Goal: Task Accomplishment & Management: Complete application form

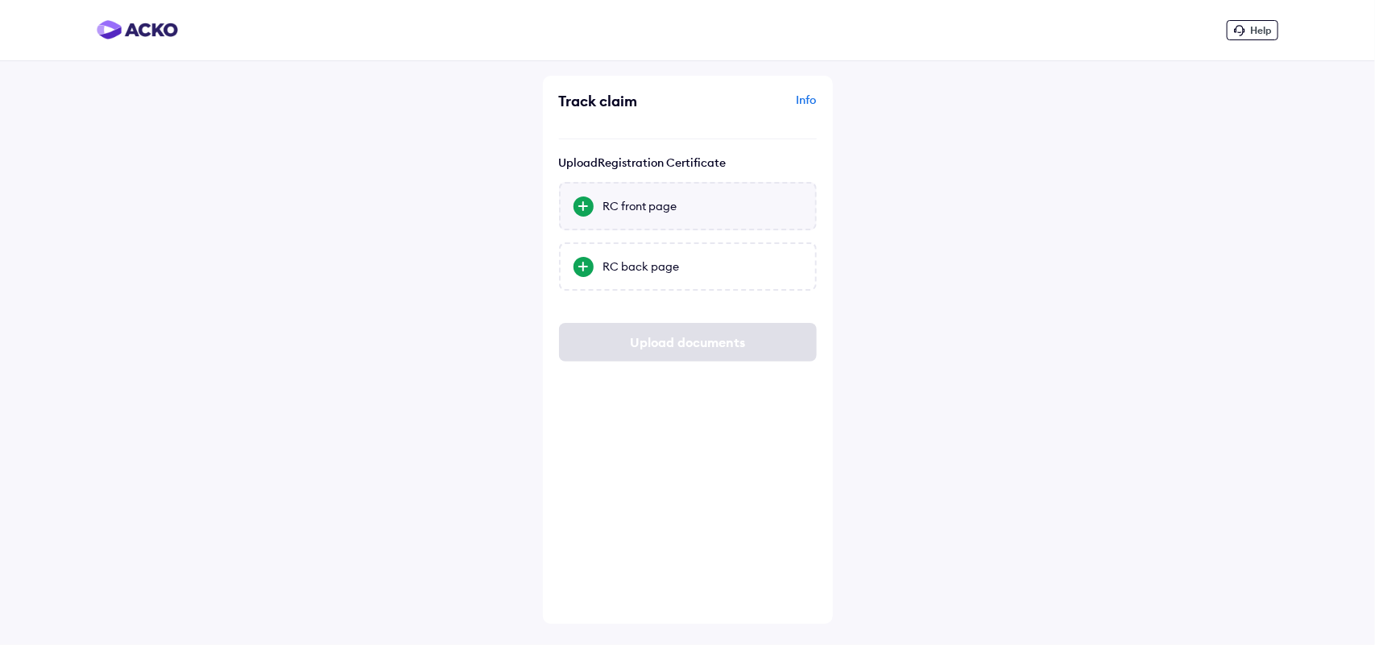
click at [631, 208] on div "RC front page" at bounding box center [702, 206] width 199 height 16
click at [0, 0] on input "RC front page" at bounding box center [0, 0] width 0 height 0
click at [669, 266] on div "RC back page" at bounding box center [702, 267] width 199 height 16
click at [0, 0] on input "RC back page" at bounding box center [0, 0] width 0 height 0
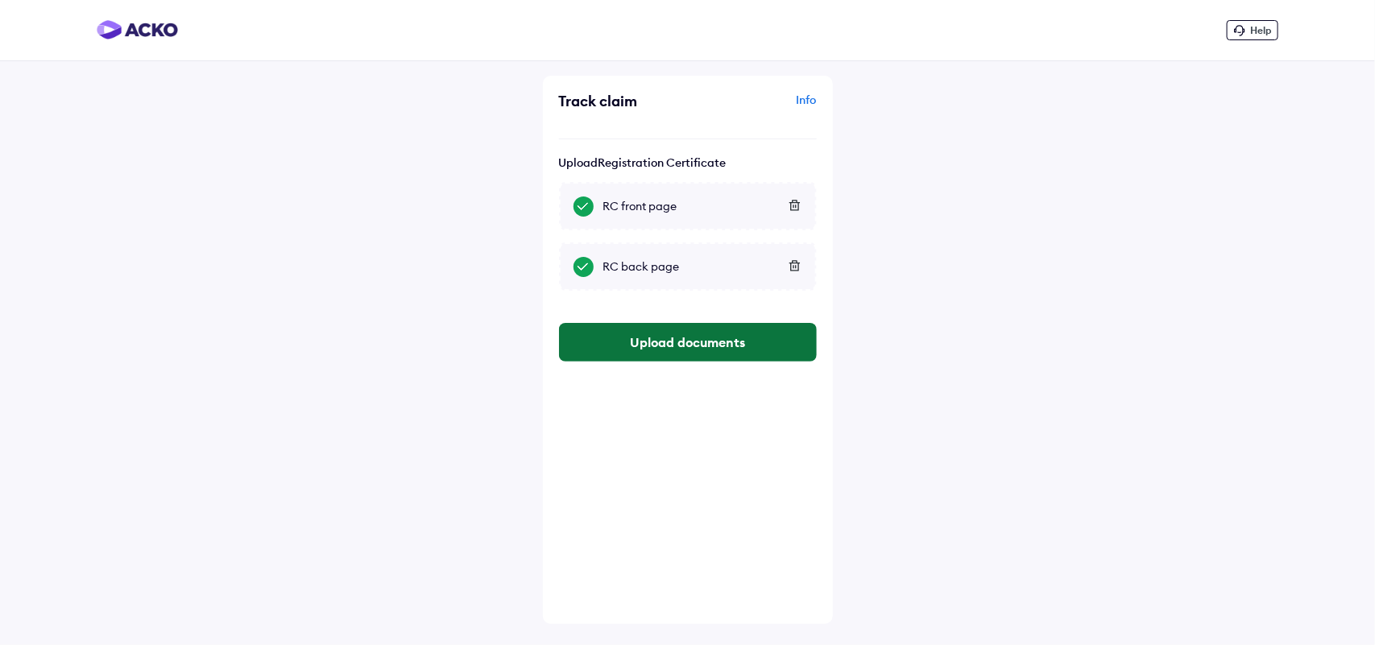
click at [690, 332] on button "Upload documents" at bounding box center [688, 342] width 258 height 39
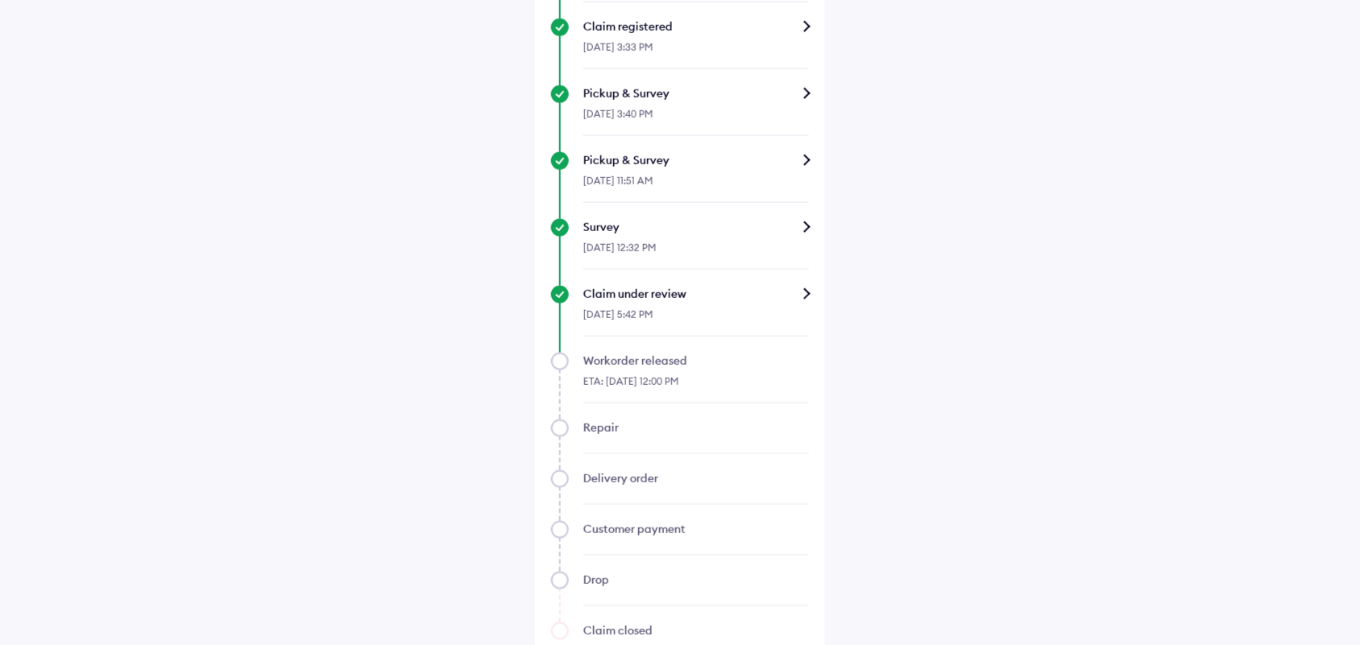
scroll to position [652, 0]
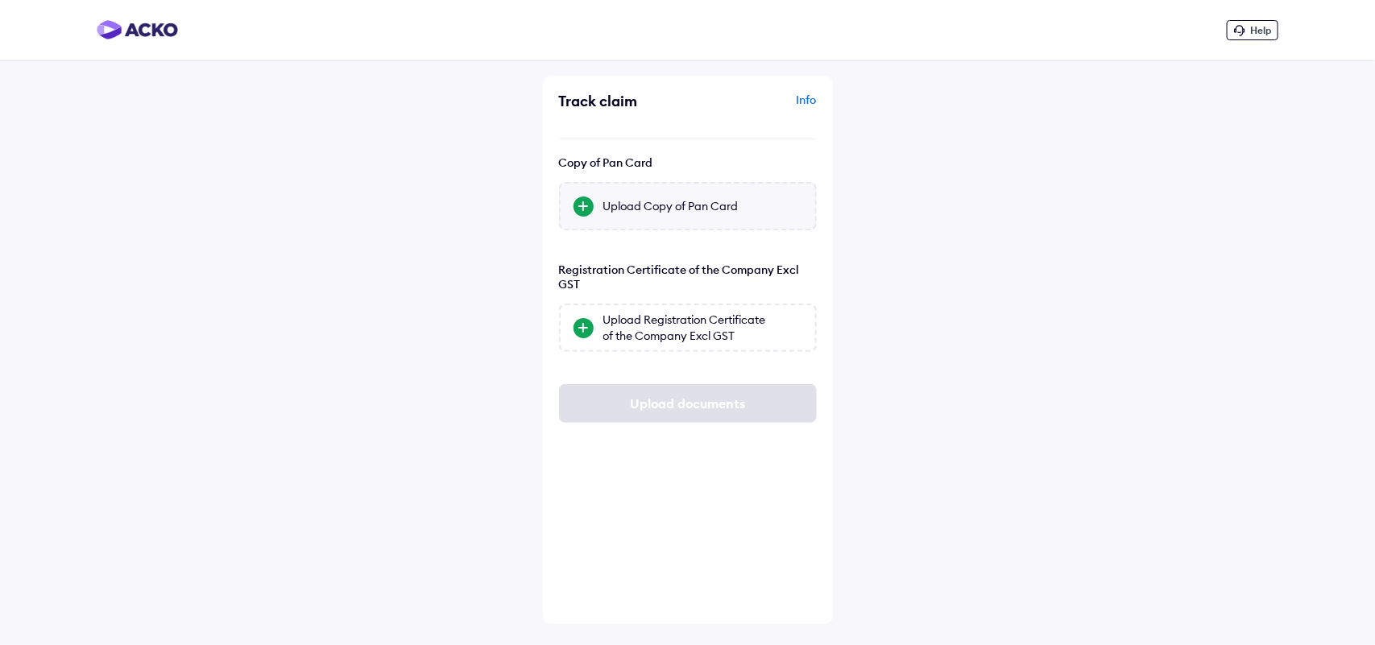
click at [666, 206] on div "Upload Copy of Pan Card" at bounding box center [702, 206] width 199 height 16
click at [0, 0] on input "Upload Copy of Pan Card" at bounding box center [0, 0] width 0 height 0
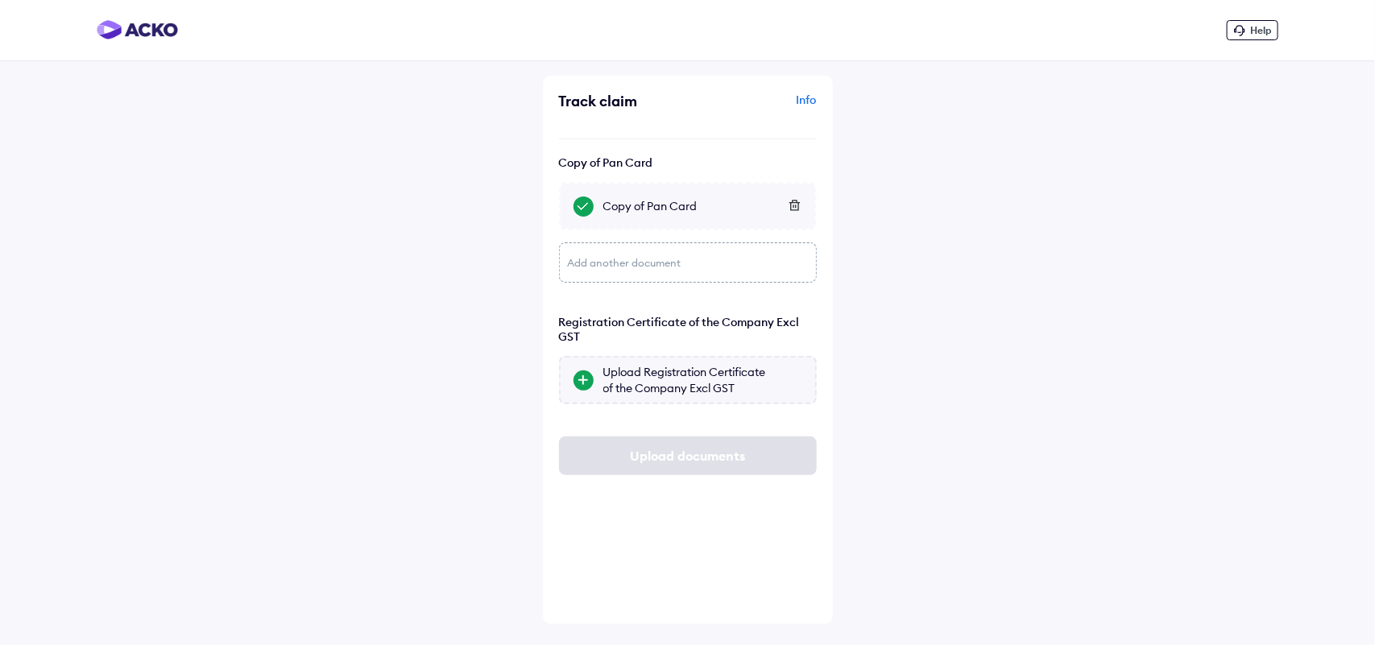
click at [714, 379] on div "Upload Registration Certificate of the Company Excl GST" at bounding box center [702, 380] width 199 height 32
click at [0, 0] on input "Upload Registration Certificate of the Company Excl GST" at bounding box center [0, 0] width 0 height 0
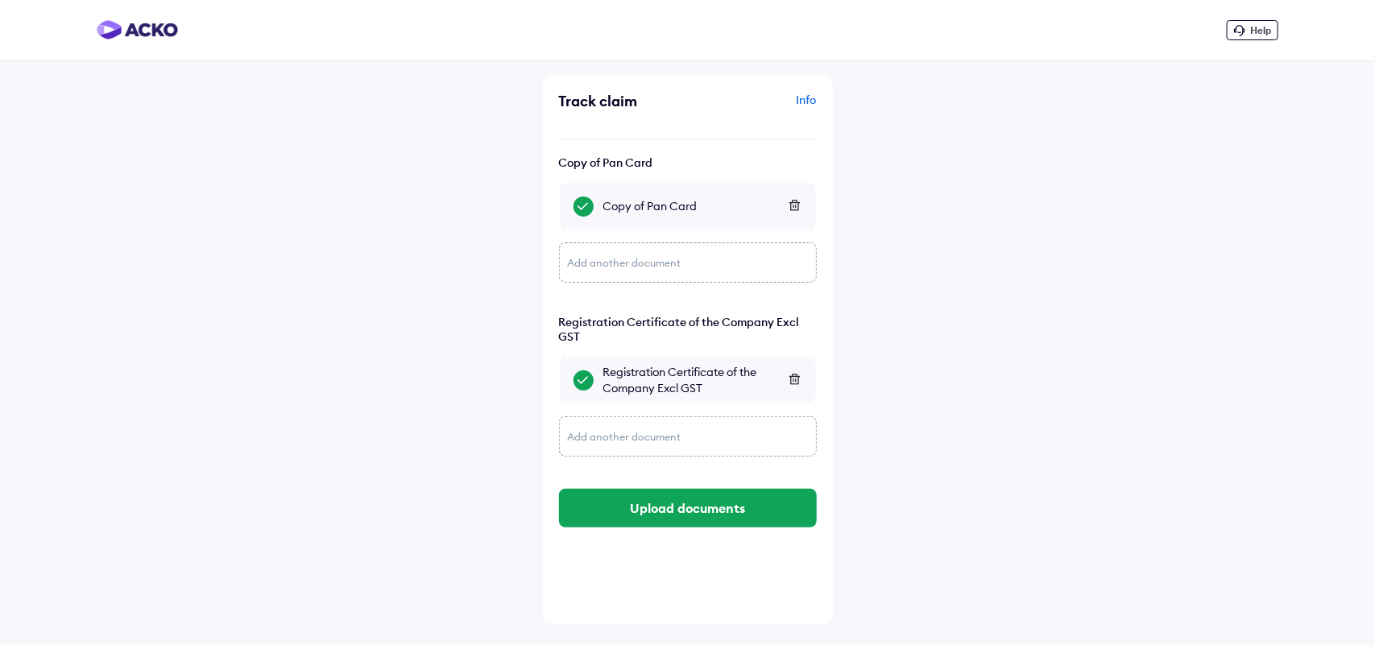
click at [677, 433] on div "Add another document" at bounding box center [688, 436] width 258 height 40
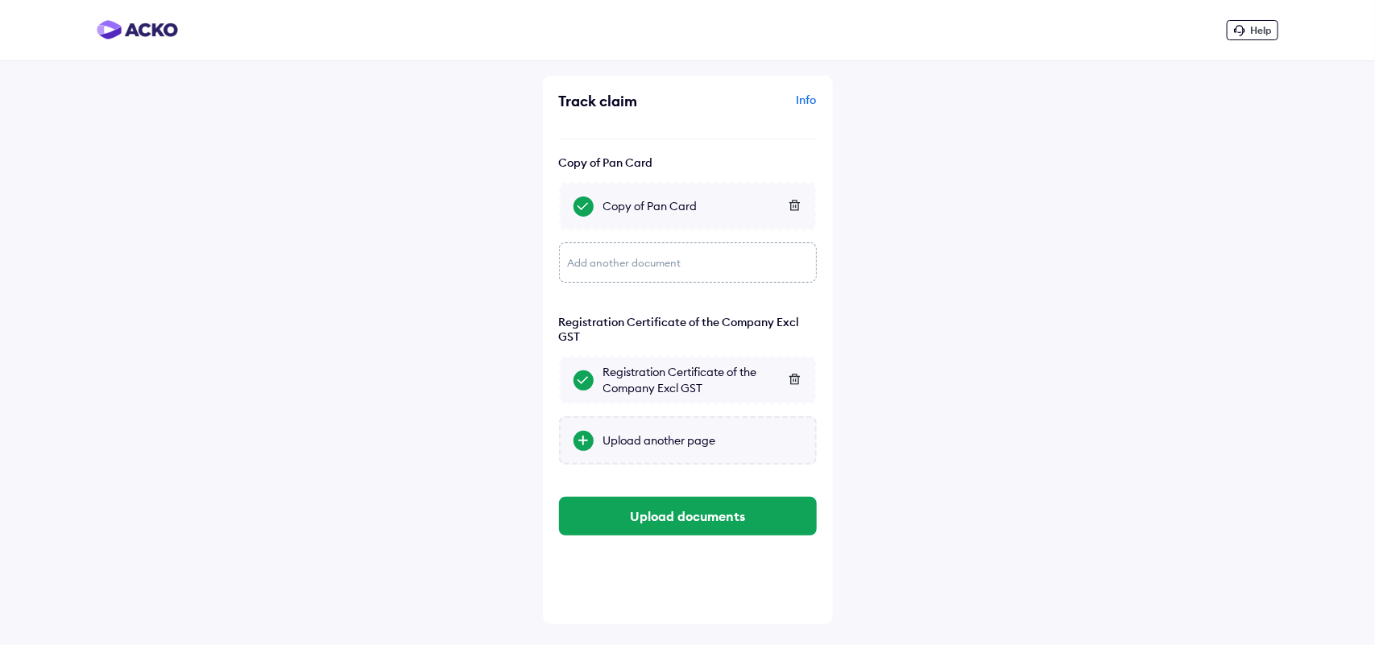
click at [665, 433] on div "Upload another page" at bounding box center [702, 441] width 199 height 16
click at [0, 0] on input "Upload another page" at bounding box center [0, 0] width 0 height 0
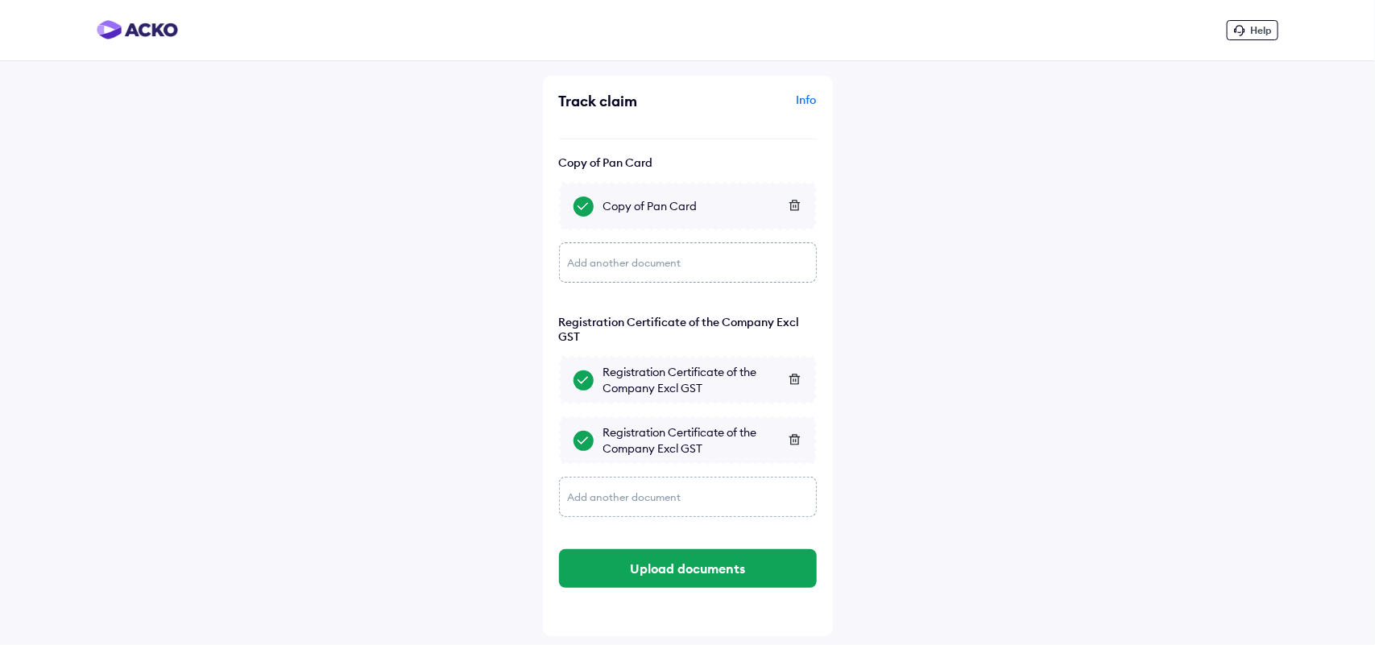
click at [795, 433] on div at bounding box center [786, 441] width 28 height 16
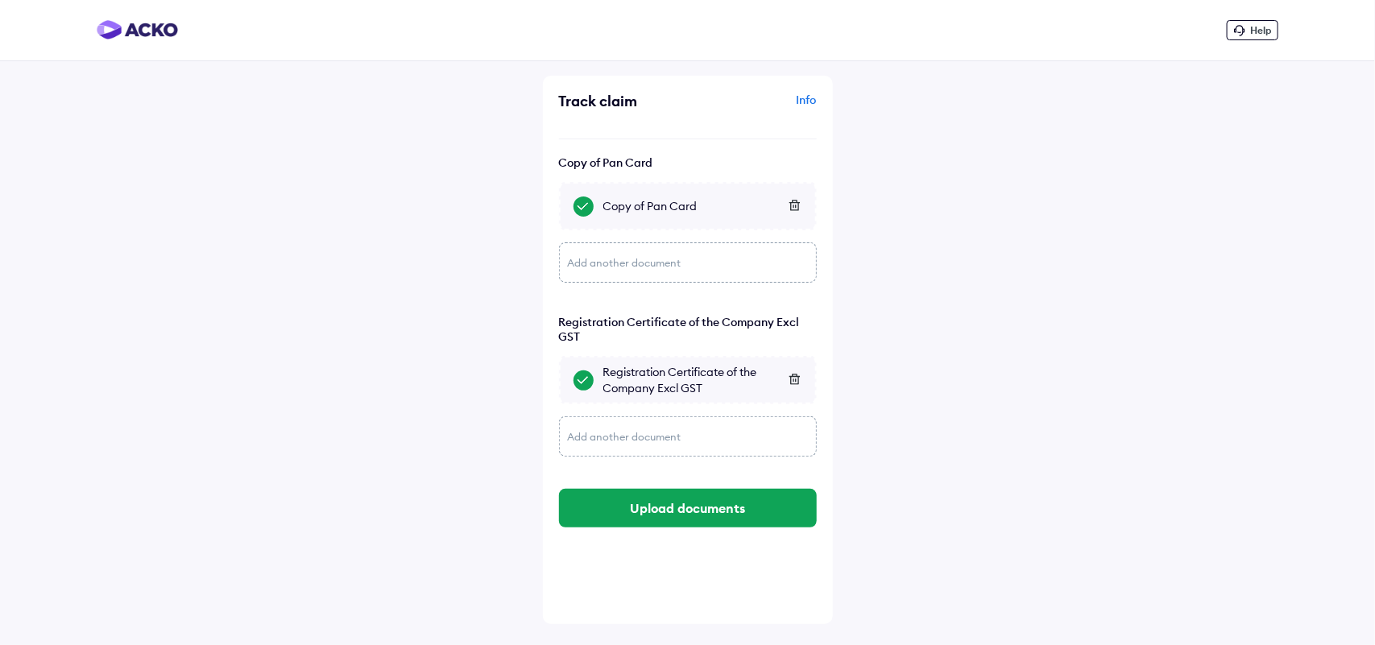
click at [793, 381] on icon at bounding box center [795, 379] width 12 height 11
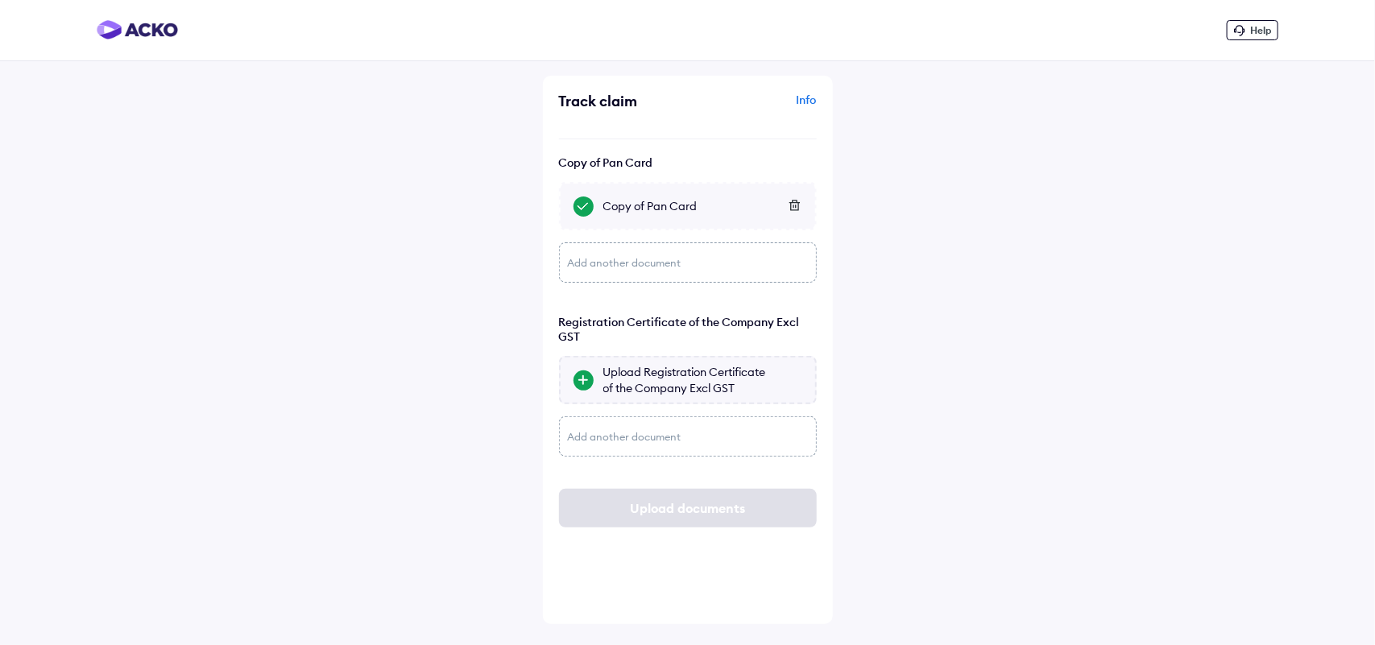
click at [685, 375] on div "Upload Registration Certificate of the Company Excl GST" at bounding box center [702, 380] width 199 height 32
click at [0, 0] on input "Upload Registration Certificate of the Company Excl GST" at bounding box center [0, 0] width 0 height 0
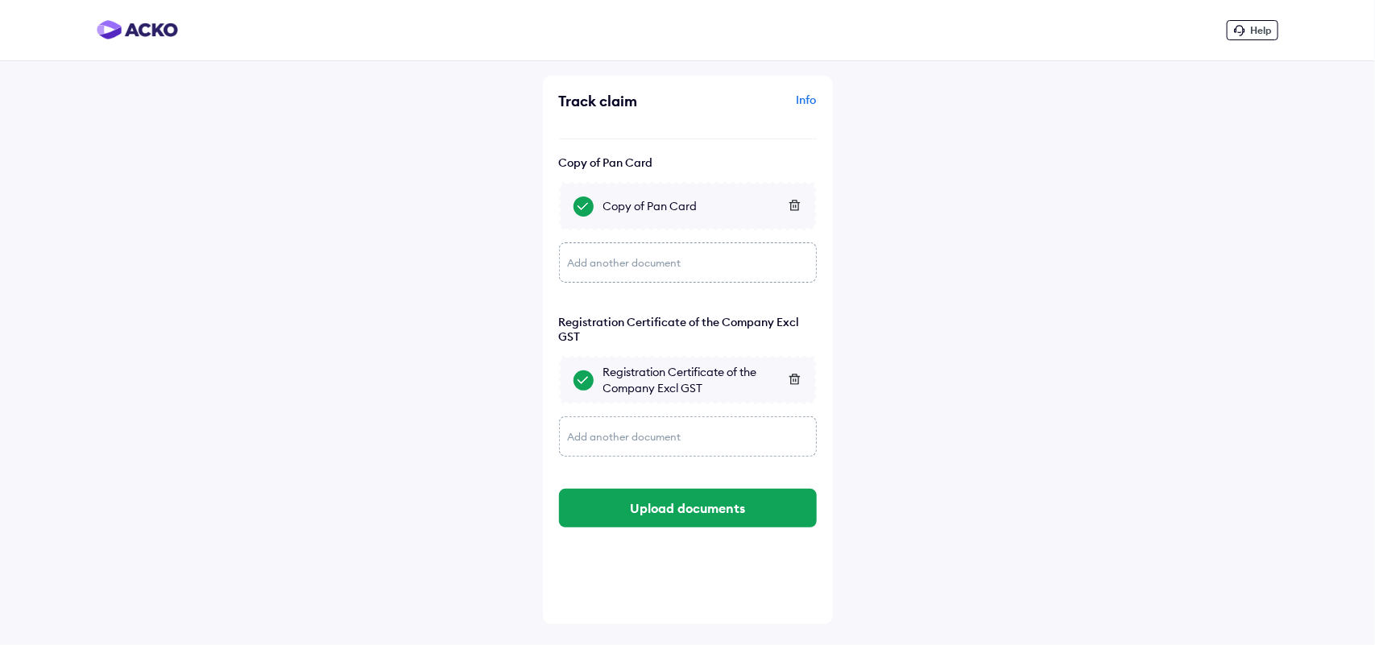
click at [735, 427] on div "Add another document" at bounding box center [688, 436] width 258 height 40
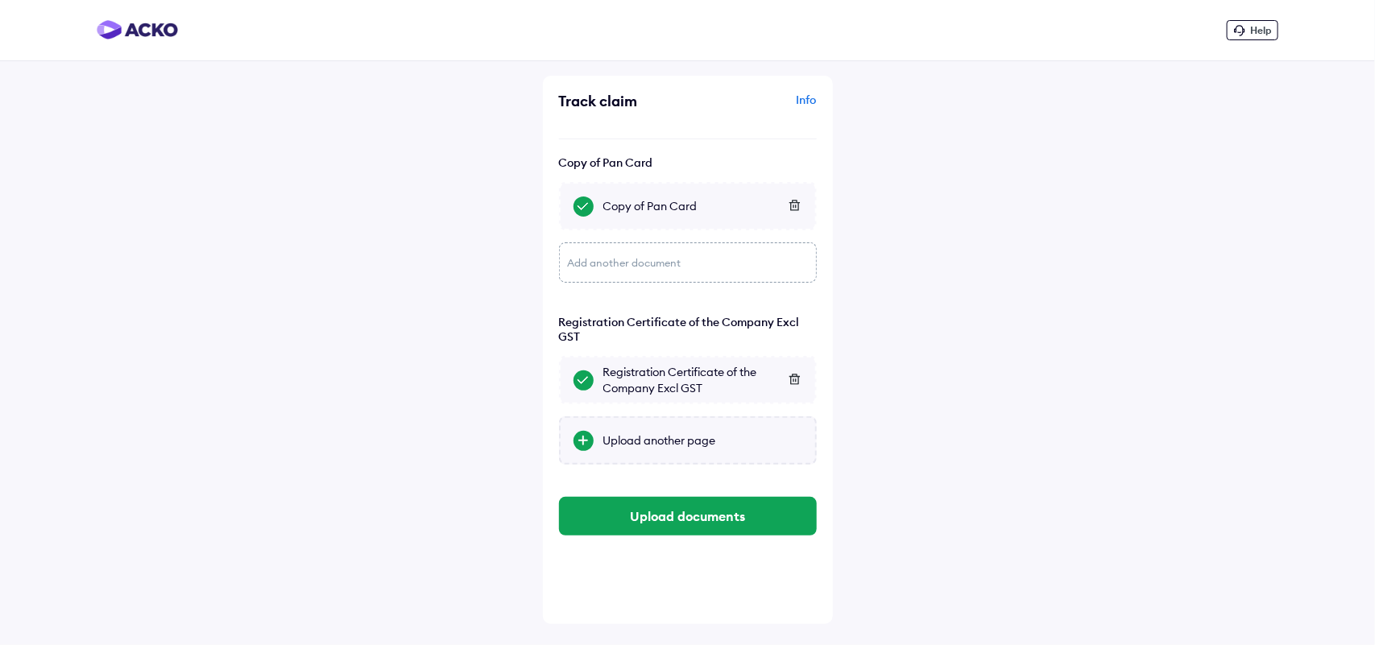
click at [653, 437] on div "Upload another page" at bounding box center [702, 441] width 199 height 16
click at [0, 0] on input "Upload another page" at bounding box center [0, 0] width 0 height 0
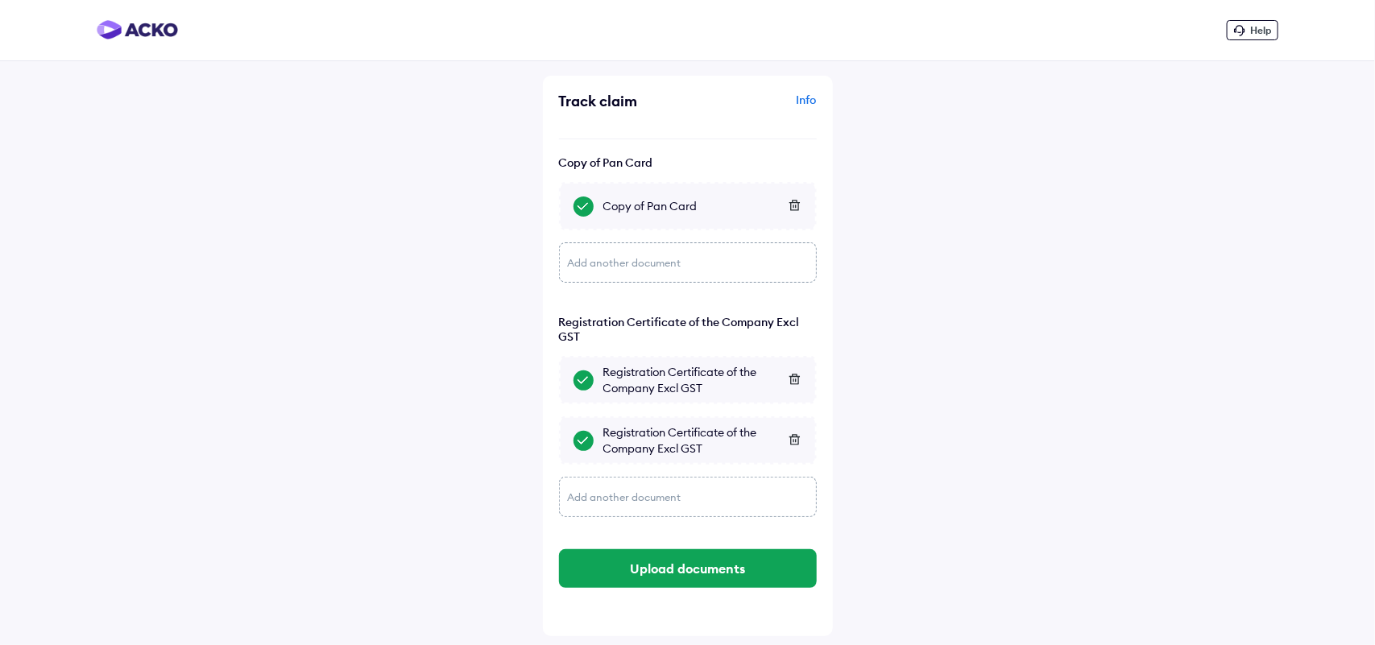
click at [794, 374] on icon at bounding box center [794, 379] width 10 height 10
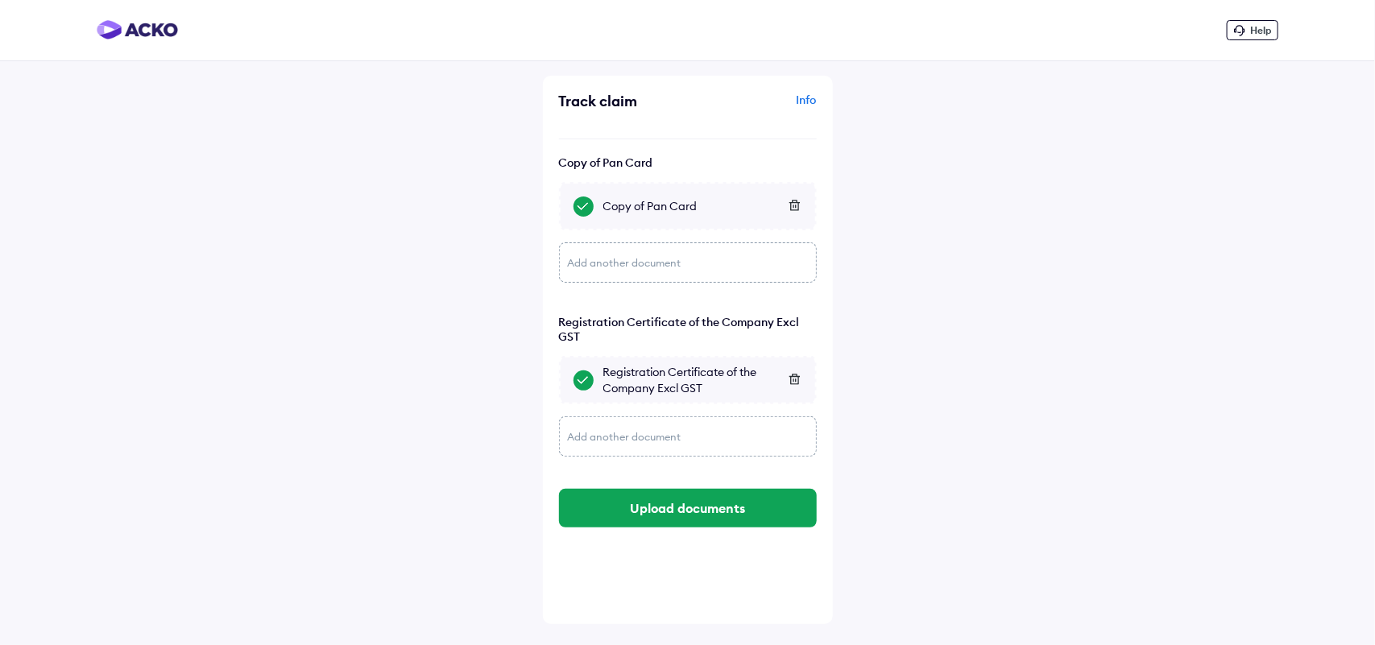
click at [792, 379] on icon at bounding box center [795, 379] width 12 height 11
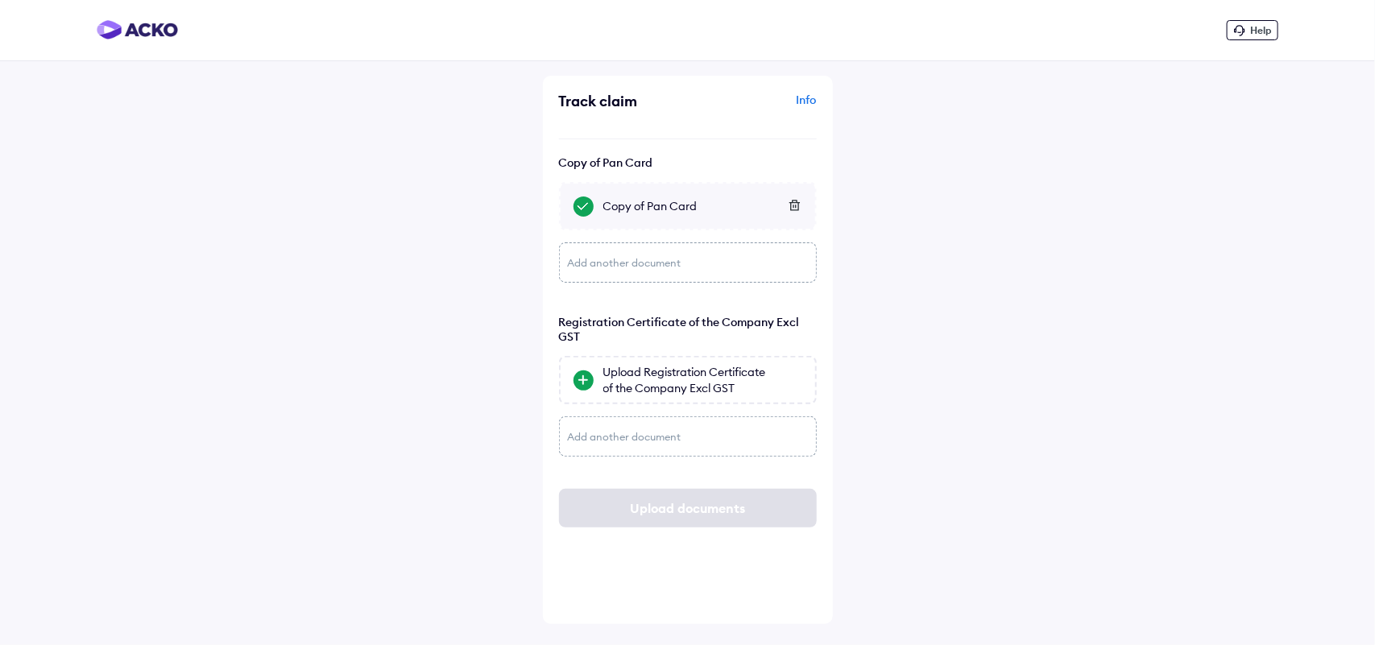
click at [582, 199] on div at bounding box center [583, 207] width 20 height 20
click at [0, 0] on input "Copy of Pan Card" at bounding box center [0, 0] width 0 height 0
click at [644, 211] on div "Copy of Pan Card" at bounding box center [702, 206] width 199 height 16
click at [0, 0] on input "Copy of Pan Card" at bounding box center [0, 0] width 0 height 0
click at [655, 371] on div "Upload Registration Certificate of the Company Excl GST" at bounding box center [702, 380] width 199 height 32
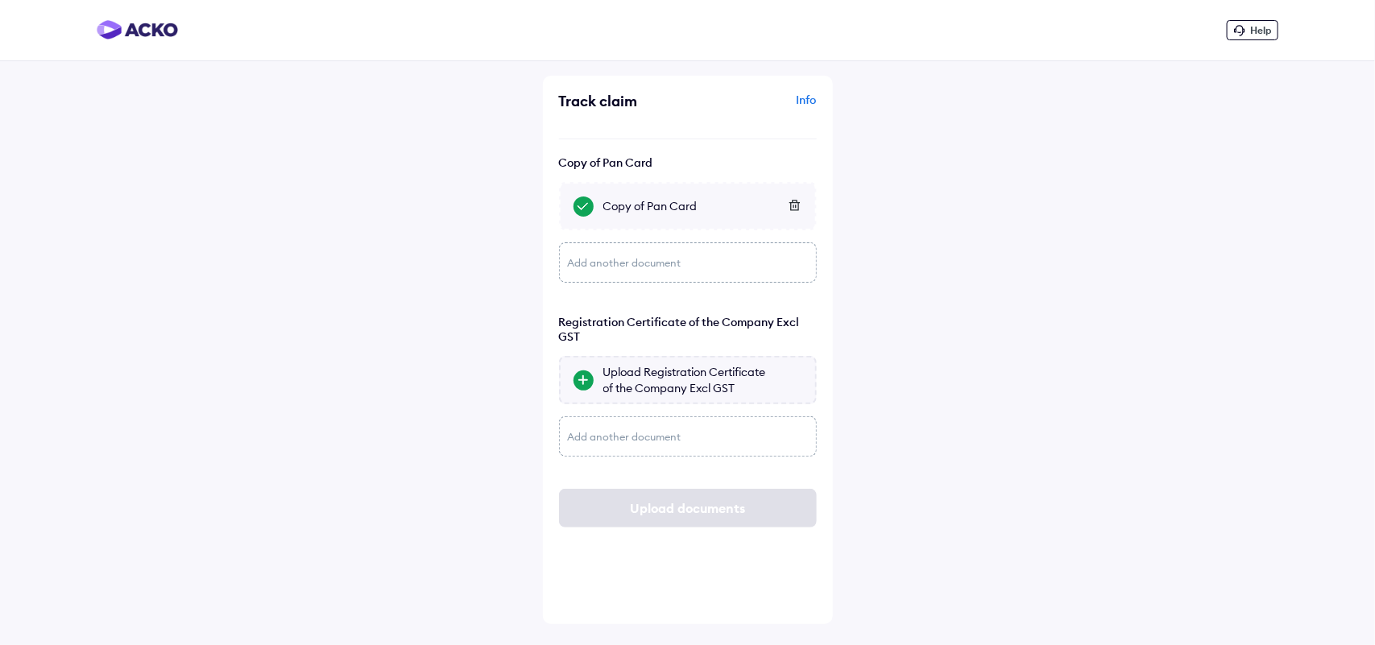
click at [0, 0] on input "Upload Registration Certificate of the Company Excl GST" at bounding box center [0, 0] width 0 height 0
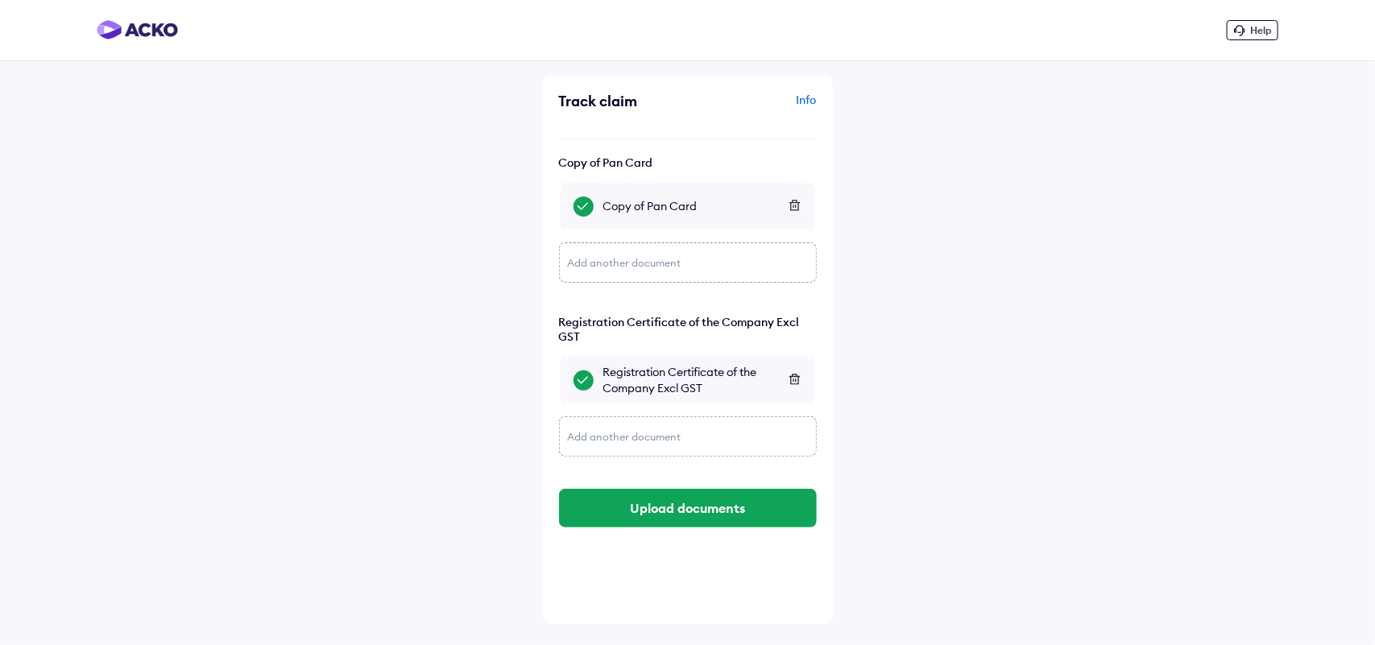
click at [635, 431] on div "Add another document" at bounding box center [688, 436] width 258 height 40
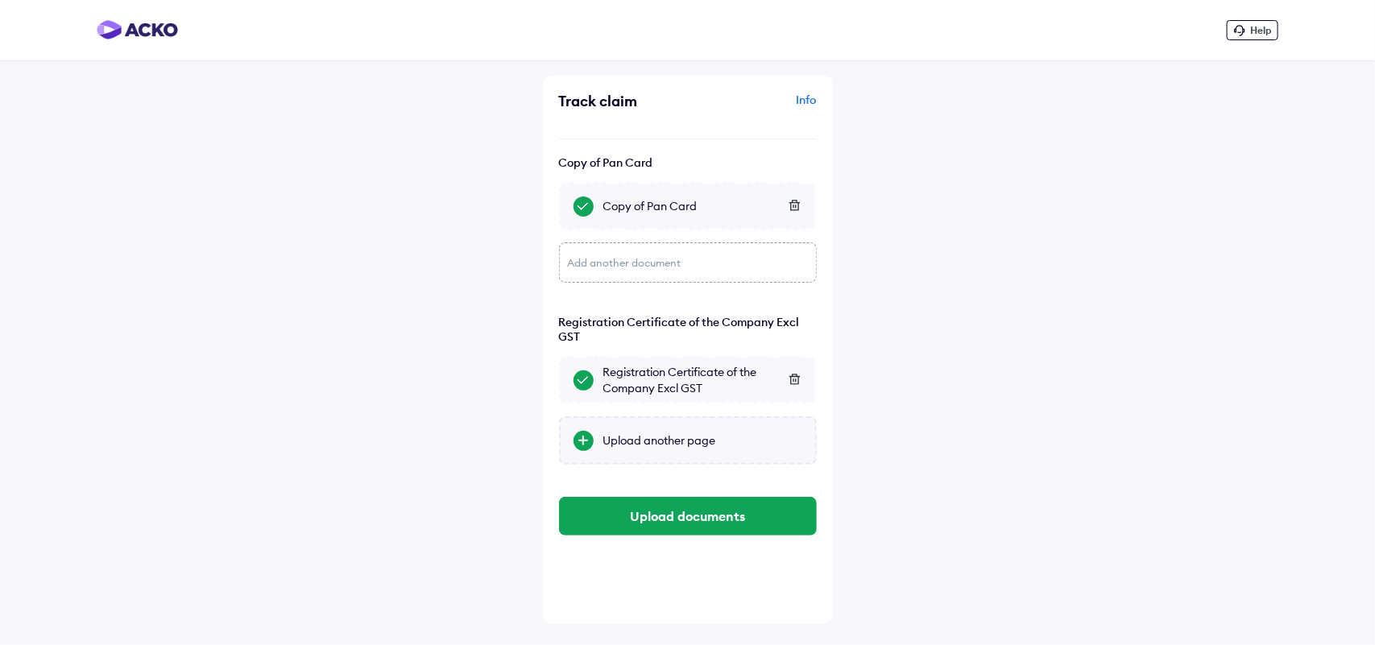
click at [664, 436] on div "Upload another page" at bounding box center [702, 441] width 199 height 16
click at [0, 0] on input "Upload another page" at bounding box center [0, 0] width 0 height 0
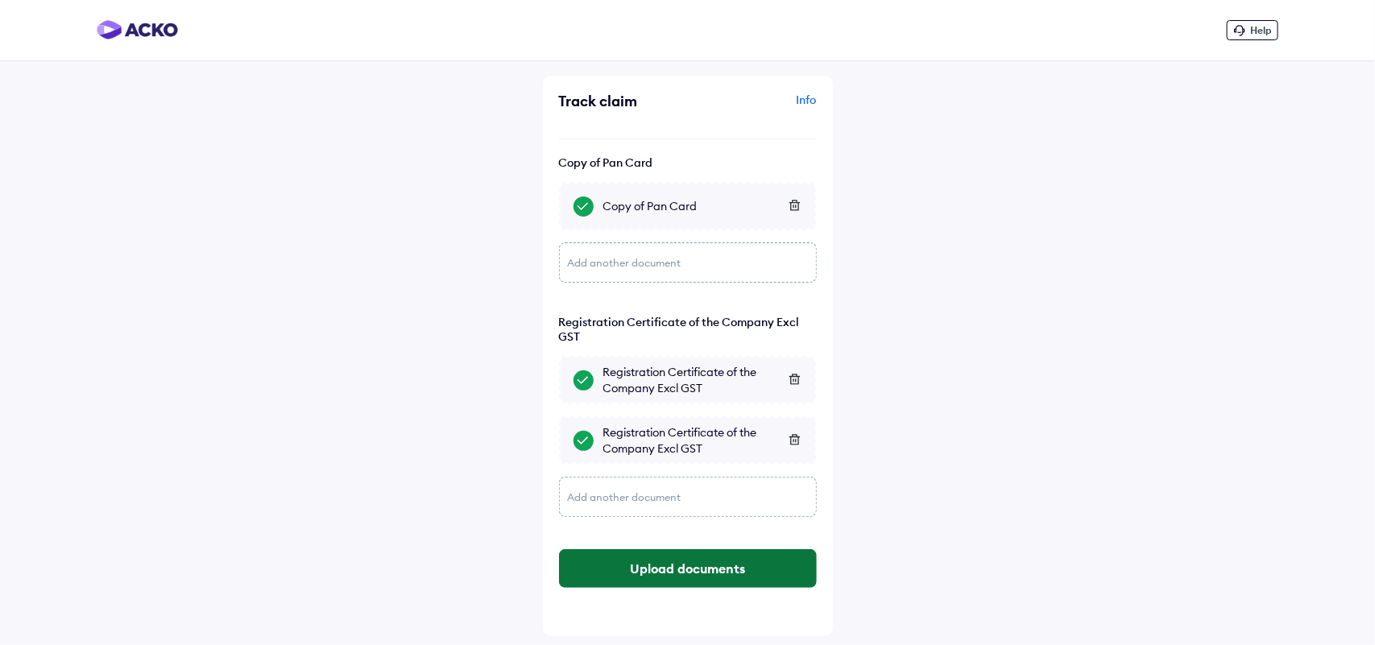
click at [677, 566] on button "Upload documents" at bounding box center [688, 568] width 258 height 39
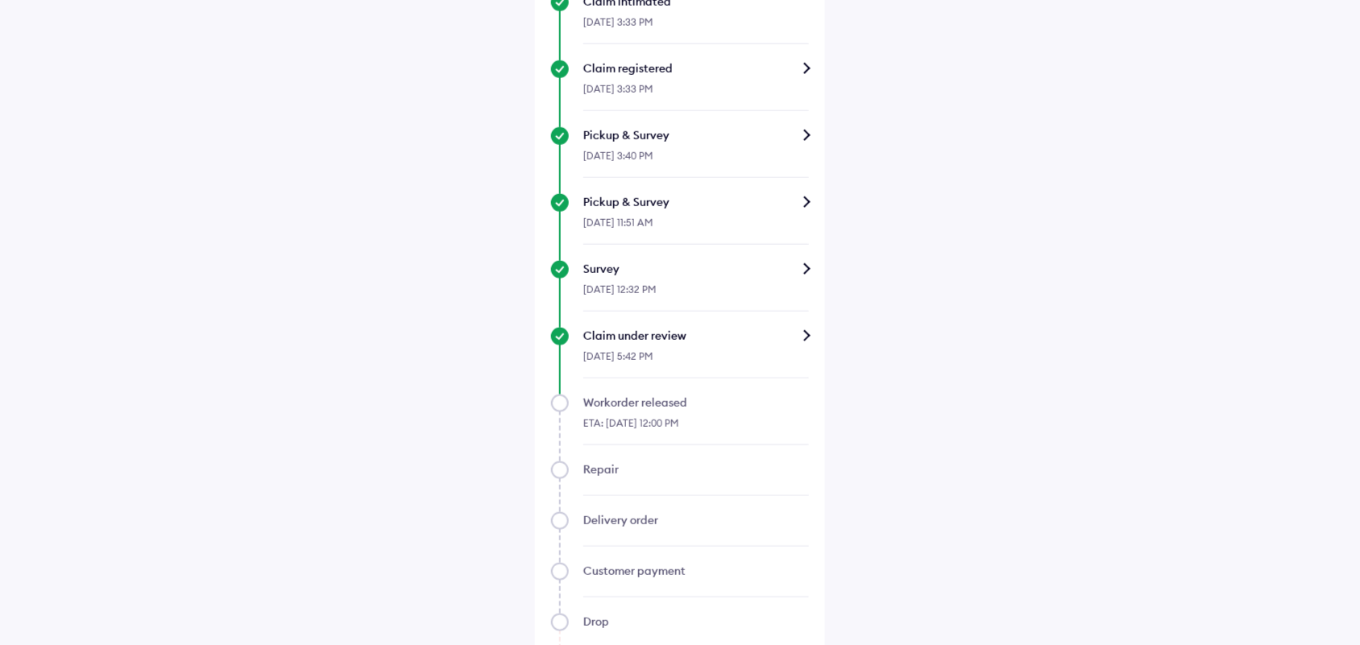
scroll to position [652, 0]
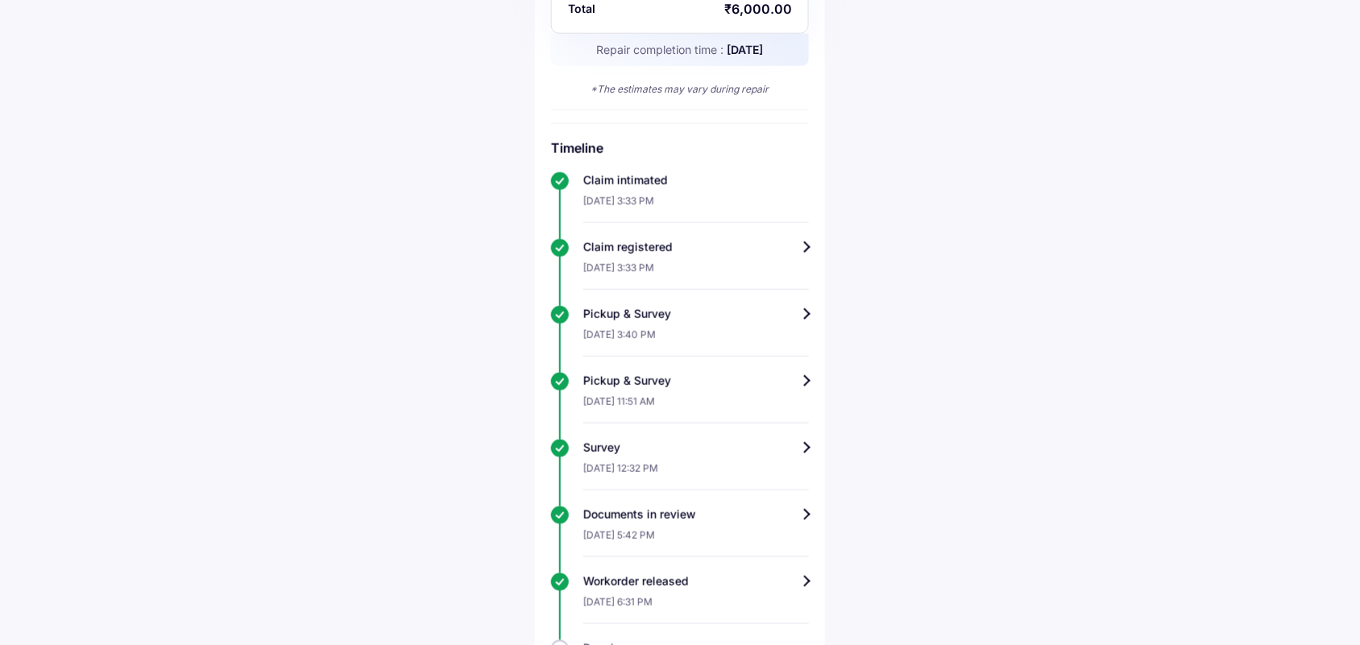
scroll to position [779, 0]
